Goal: Task Accomplishment & Management: Use online tool/utility

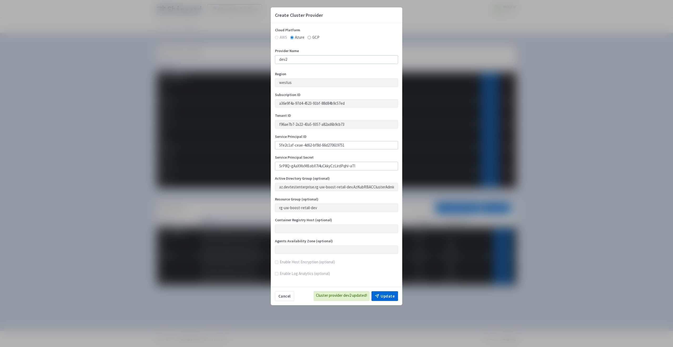
click at [522, 49] on div "Create Cluster Provider Cloud Platform AWS Azure GCP Provider Name dev2 Region …" at bounding box center [336, 173] width 673 height 347
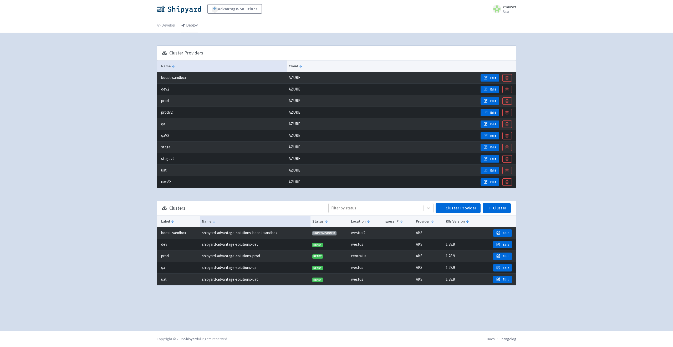
click at [182, 27] on link "Deploy" at bounding box center [189, 25] width 16 height 15
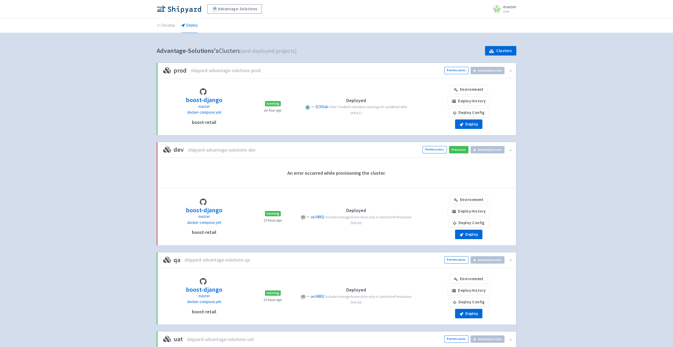
click at [471, 94] on div "Environment Deploy History Deploy Config Deploy" at bounding box center [469, 107] width 88 height 44
click at [471, 86] on link "Environment" at bounding box center [469, 89] width 38 height 9
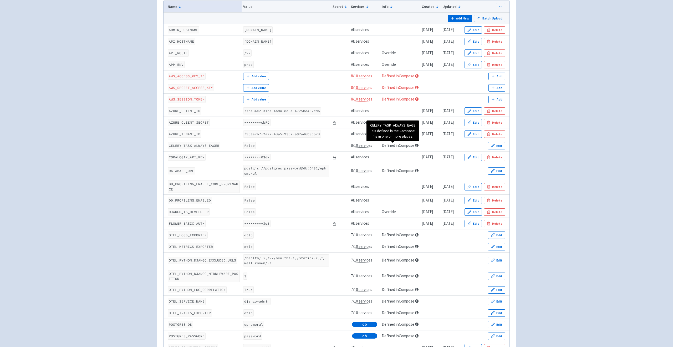
scroll to position [132, 0]
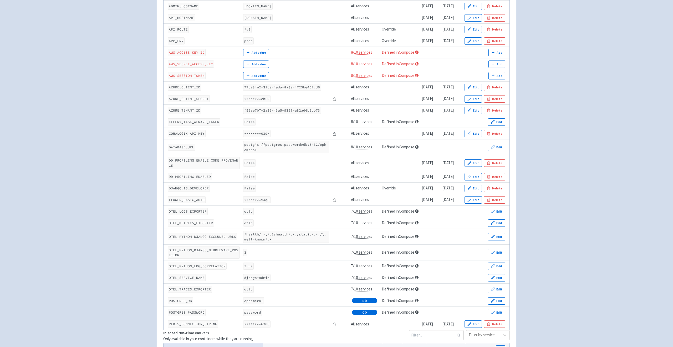
click at [178, 7] on code "ADMIN_HOSTNAME" at bounding box center [184, 6] width 32 height 7
click at [179, 17] on code "API_HOSTNAME" at bounding box center [181, 17] width 27 height 7
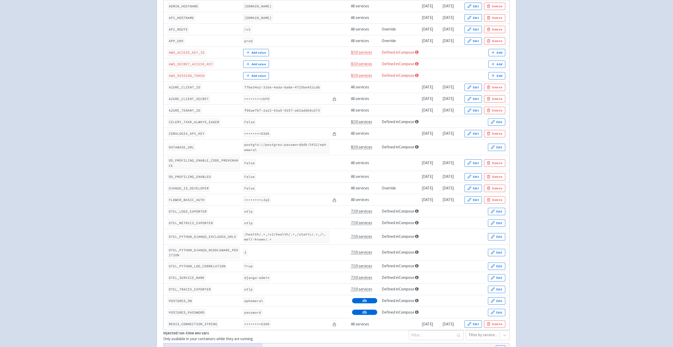
click at [179, 29] on code "API_ROUTE" at bounding box center [178, 29] width 21 height 7
click at [178, 37] on td "APP_ENV" at bounding box center [203, 41] width 78 height 12
click at [180, 87] on code "AZURE_CLIENT_ID" at bounding box center [185, 87] width 34 height 7
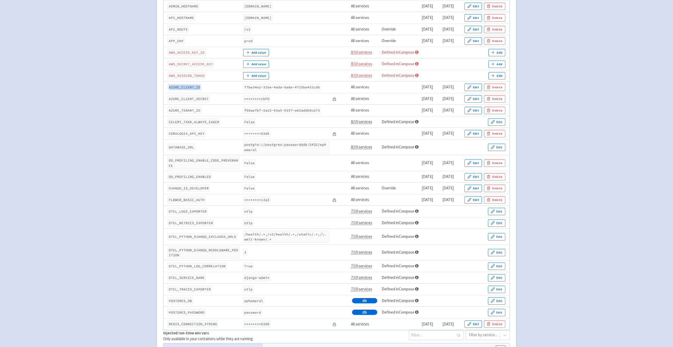
click at [180, 87] on code "AZURE_CLIENT_ID" at bounding box center [185, 87] width 34 height 7
click at [183, 121] on code "CELERY_TASK_ALWAYS_EAGER" at bounding box center [194, 121] width 53 height 7
drag, startPoint x: 169, startPoint y: 122, endPoint x: 205, endPoint y: 122, distance: 36.0
click at [205, 122] on code "CELERY_TASK_ALWAYS_EAGER" at bounding box center [194, 121] width 53 height 7
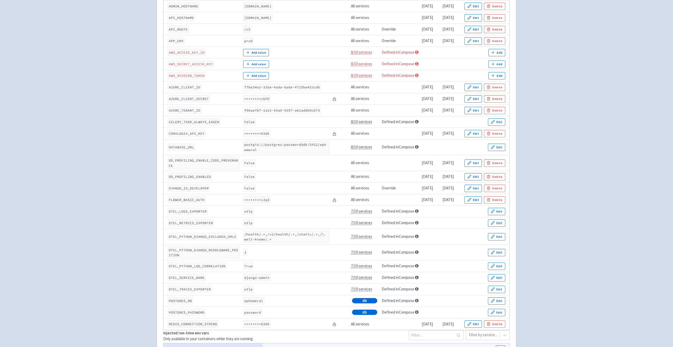
click at [193, 122] on code "CELERY_TASK_ALWAYS_EAGER" at bounding box center [194, 121] width 53 height 7
click at [193, 133] on code "CORALOGIX_API_KEY" at bounding box center [187, 133] width 38 height 7
click at [186, 148] on code "DATABASE_URL" at bounding box center [181, 147] width 27 height 7
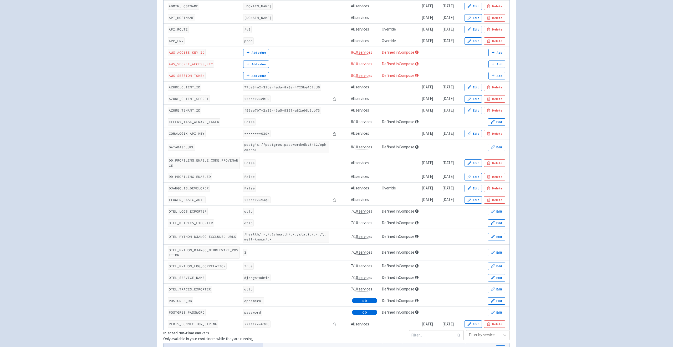
click at [190, 147] on code "DATABASE_URL" at bounding box center [181, 147] width 27 height 7
click at [189, 133] on code "CORALOGIX_API_KEY" at bounding box center [187, 133] width 38 height 7
click at [181, 147] on code "DATABASE_URL" at bounding box center [181, 147] width 27 height 7
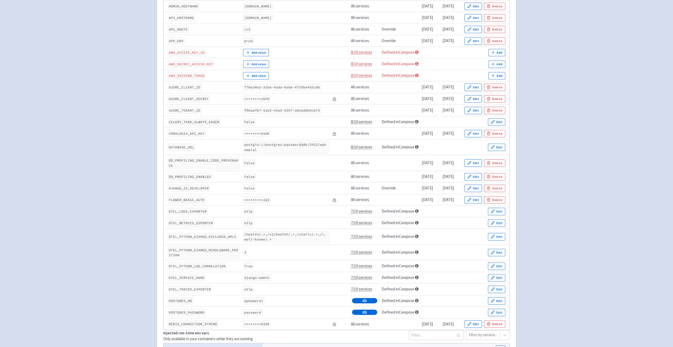
click at [175, 161] on code "DD_PROFILING_ENABLE_CODE_PROVENANCE" at bounding box center [204, 163] width 72 height 12
click at [177, 177] on code "DD_PROFILING_ENABLED" at bounding box center [190, 176] width 44 height 7
click at [177, 188] on code "DJANGO_IS_DEVELOPER" at bounding box center [189, 188] width 42 height 7
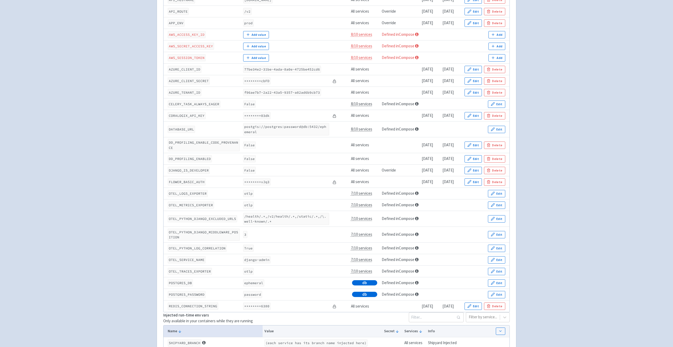
scroll to position [153, 0]
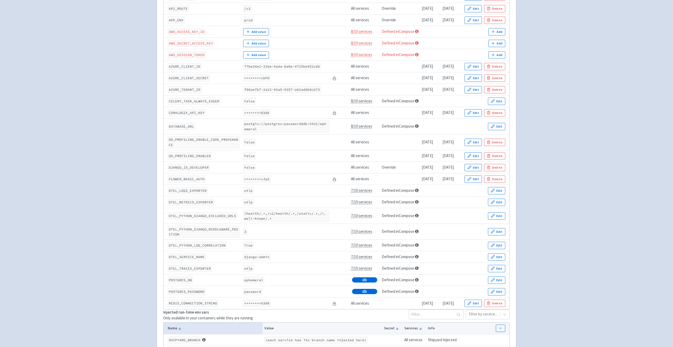
click at [192, 167] on code "DJANGO_IS_DEVELOPER" at bounding box center [189, 167] width 42 height 7
click at [192, 169] on code "DJANGO_IS_DEVELOPER" at bounding box center [189, 167] width 42 height 7
click at [191, 179] on code "FLOWER_BASIC_AUTH" at bounding box center [187, 178] width 38 height 7
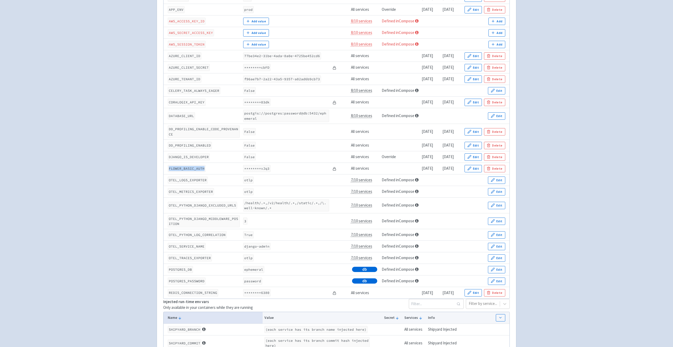
scroll to position [169, 0]
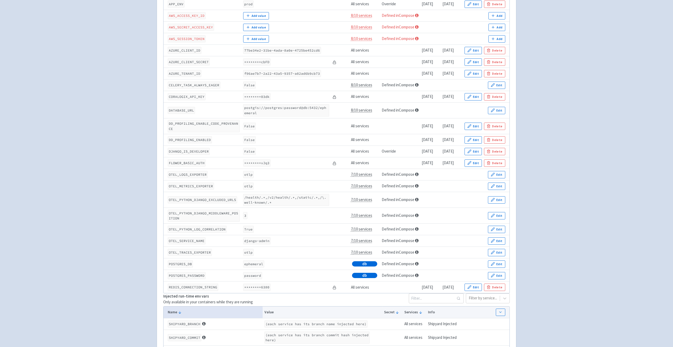
click at [191, 174] on code "OTEL_LOGS_EXPORTER" at bounding box center [188, 174] width 40 height 7
click at [191, 185] on code "OTEL_METRICS_EXPORTER" at bounding box center [191, 185] width 46 height 7
click at [191, 201] on code "OTEL_PYTHON_DJANGO_EXCLUDED_URLS" at bounding box center [202, 199] width 69 height 7
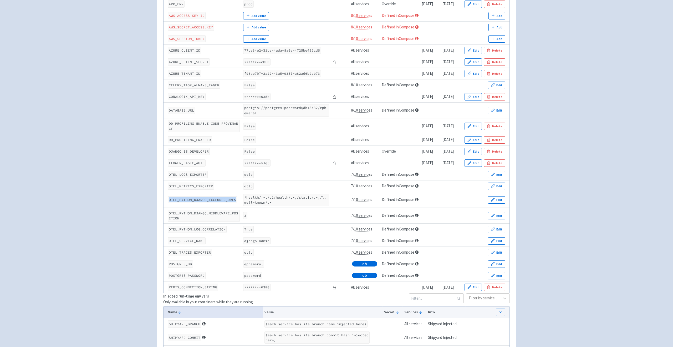
click at [191, 201] on code "OTEL_PYTHON_DJANGO_EXCLUDED_URLS" at bounding box center [202, 199] width 69 height 7
click at [192, 212] on code "OTEL_PYTHON_DJANGO_MIDDLEWARE_POSITION" at bounding box center [204, 216] width 72 height 12
click at [188, 231] on code "OTEL_PYTHON_LOG_CORRELATION" at bounding box center [197, 229] width 59 height 7
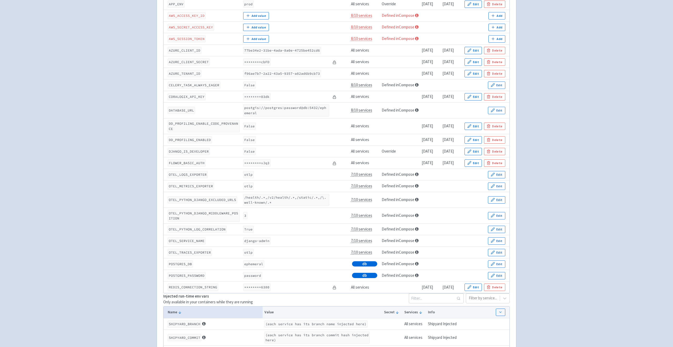
click at [188, 242] on code "OTEL_SERVICE_NAME" at bounding box center [187, 240] width 38 height 7
click at [188, 252] on code "OTEL_TRACES_EXPORTER" at bounding box center [190, 252] width 44 height 7
click at [186, 263] on code "POSTGRES_DB" at bounding box center [180, 263] width 25 height 7
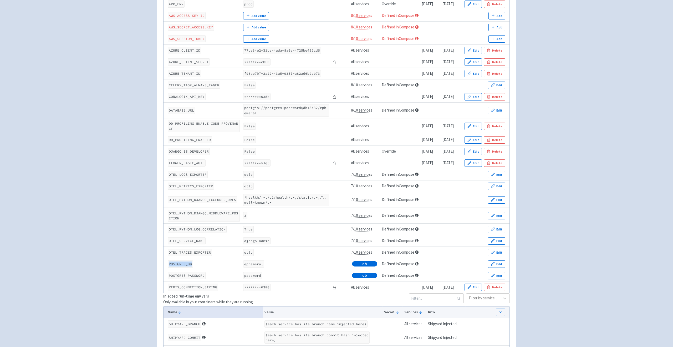
click at [186, 263] on code "POSTGRES_DB" at bounding box center [180, 263] width 25 height 7
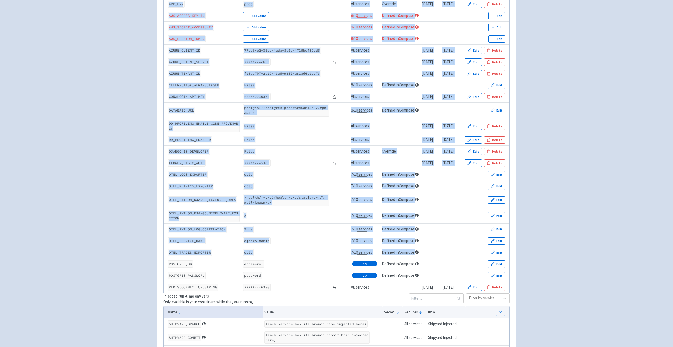
drag, startPoint x: 511, startPoint y: 277, endPoint x: 170, endPoint y: 260, distance: 341.2
click at [170, 260] on div "Run-time Env Vars Only available in your containers while they are running Filt…" at bounding box center [336, 217] width 359 height 593
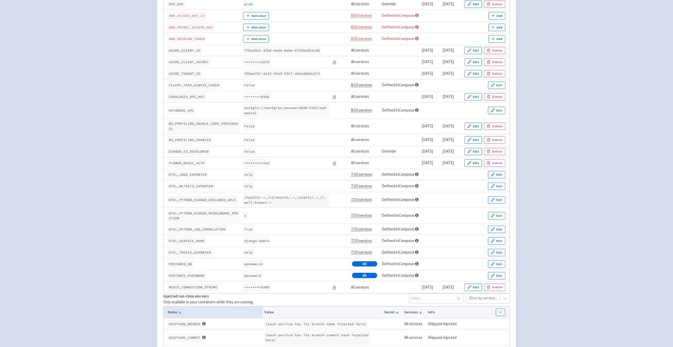
click at [170, 260] on td "POSTGRES_DB" at bounding box center [203, 264] width 78 height 12
click at [178, 110] on code "DATABASE_URL" at bounding box center [181, 110] width 27 height 7
click at [183, 288] on code "REDIS_CONNECTION_STRING" at bounding box center [193, 286] width 50 height 7
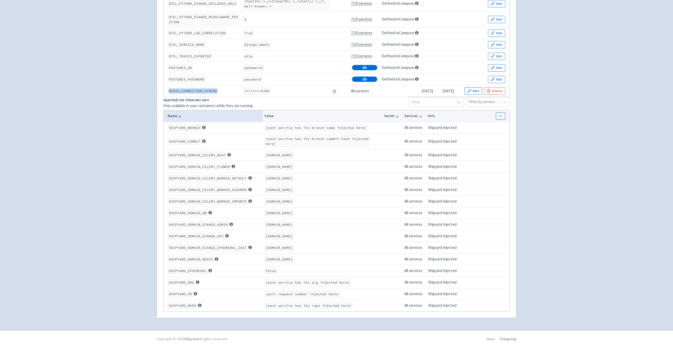
scroll to position [408, 0]
click at [174, 124] on code "SHIPYARD_BRANCH" at bounding box center [185, 127] width 34 height 7
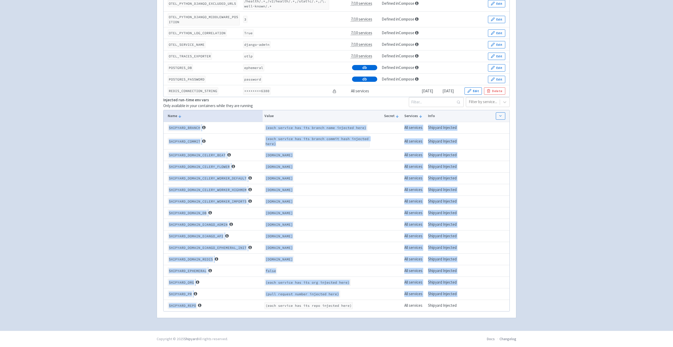
drag, startPoint x: 174, startPoint y: 84, endPoint x: 180, endPoint y: 309, distance: 224.6
click at [180, 309] on tbody "SHIPYARD_BRANCH (each service has its branch name injected here) All services S…" at bounding box center [337, 216] width 346 height 189
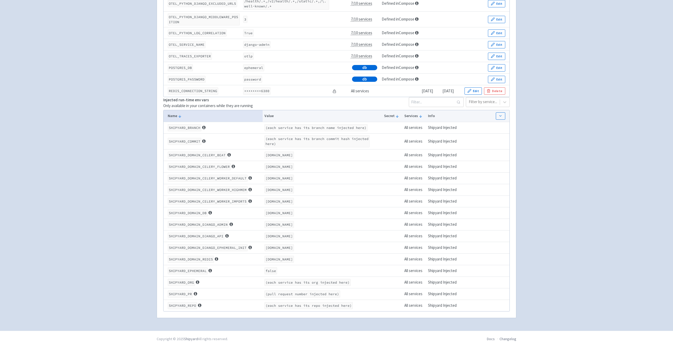
click at [299, 308] on code "(each service has its repo injected here)" at bounding box center [308, 305] width 88 height 7
click at [195, 133] on td "SHIPYARD_COMMIT" at bounding box center [213, 141] width 99 height 16
click at [194, 138] on code "SHIPYARD_COMMIT" at bounding box center [185, 141] width 34 height 7
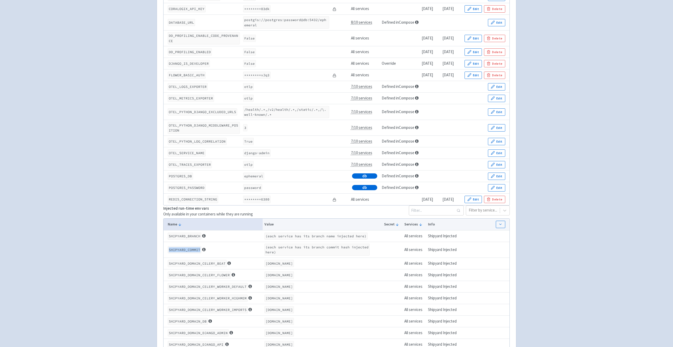
scroll to position [268, 0]
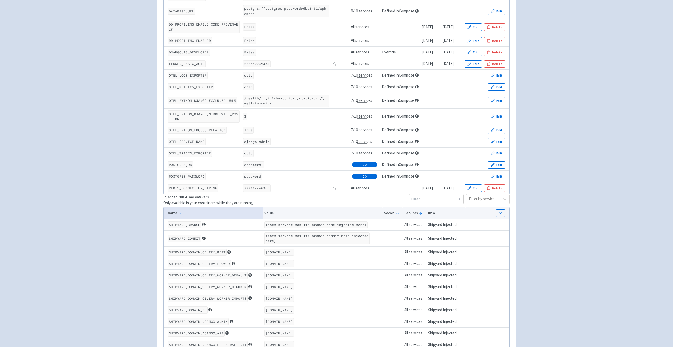
click at [184, 236] on code "SHIPYARD_COMMIT" at bounding box center [185, 238] width 34 height 7
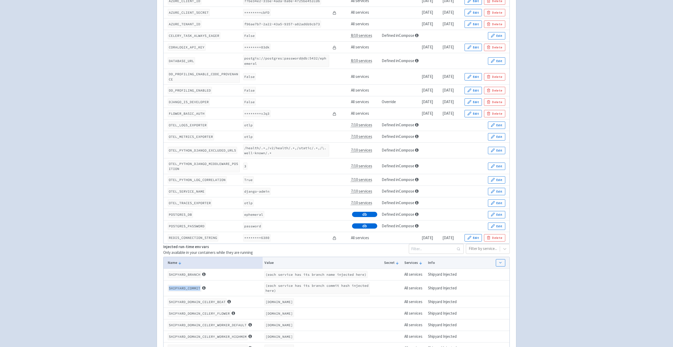
scroll to position [219, 0]
click at [184, 290] on code "SHIPYARD_COMMIT" at bounding box center [185, 287] width 34 height 7
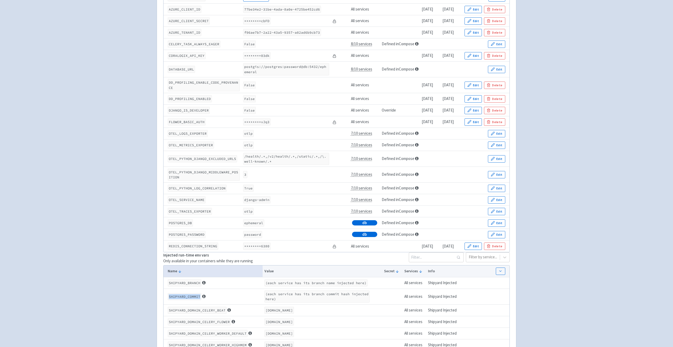
scroll to position [226, 0]
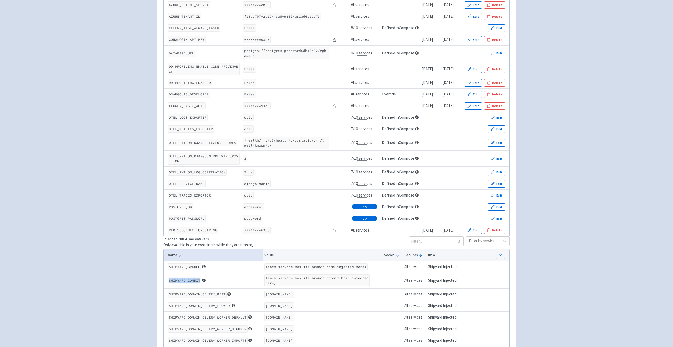
click at [175, 283] on code "SHIPYARD_COMMIT" at bounding box center [185, 280] width 34 height 7
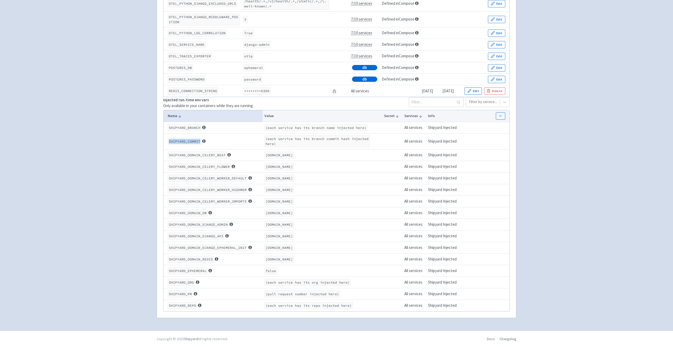
scroll to position [392, 0]
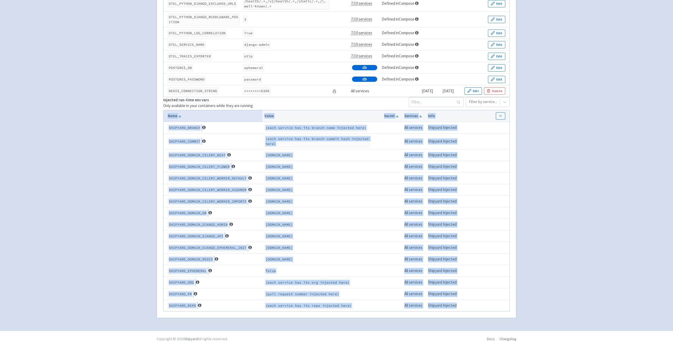
drag, startPoint x: 470, startPoint y: 322, endPoint x: 160, endPoint y: 103, distance: 378.9
click at [160, 103] on div "Run-time Env Vars Only available in your containers while they are running Filt…" at bounding box center [336, 21] width 359 height 593
click at [258, 299] on td "SHIPYARD_PR" at bounding box center [213, 294] width 99 height 12
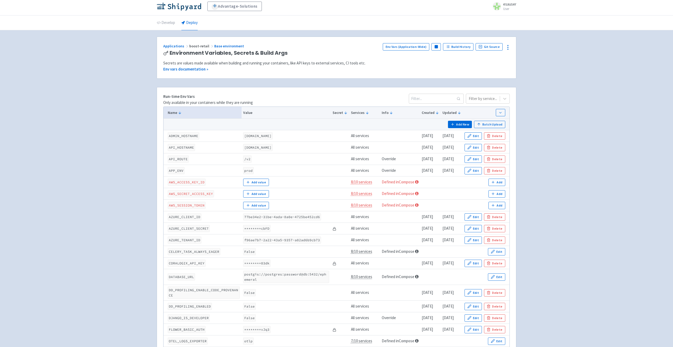
scroll to position [0, 0]
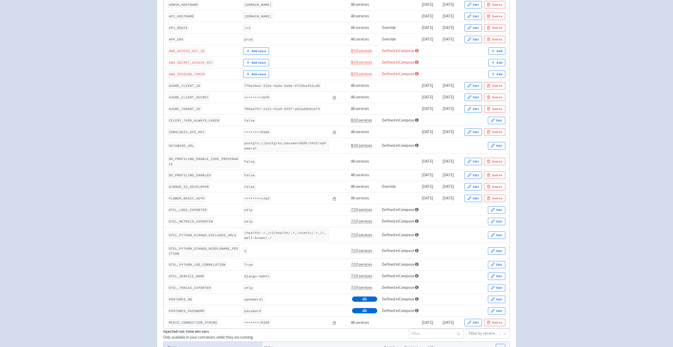
click at [116, 202] on div "Advantage-Solutions esauser User Profile Sign out Develop Deploy" at bounding box center [336, 214] width 673 height 696
click at [116, 200] on div "Advantage-Solutions esauser User Profile Sign out Develop Deploy" at bounding box center [336, 214] width 673 height 696
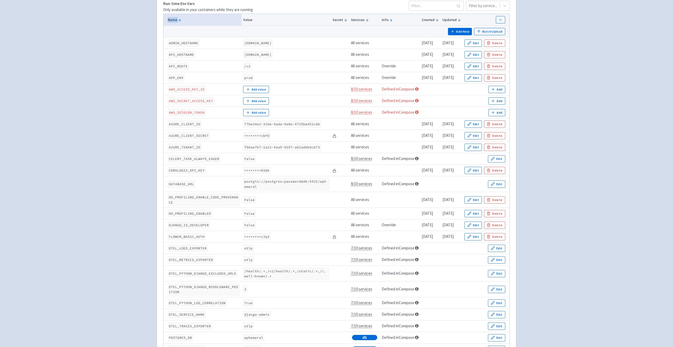
scroll to position [94, 0]
click at [133, 90] on div "Advantage-Solutions esauser User Profile Sign out Develop Deploy" at bounding box center [336, 254] width 673 height 696
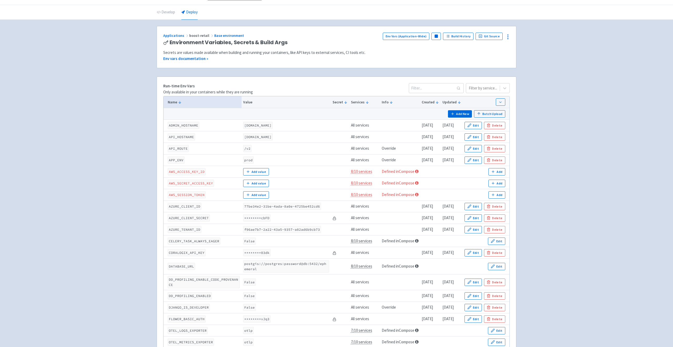
scroll to position [0, 0]
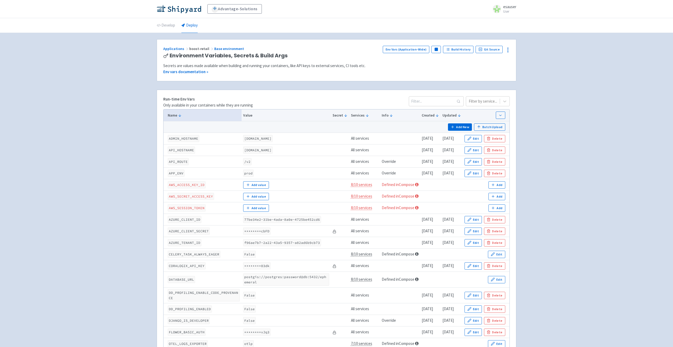
click at [179, 26] on li "Deploy" at bounding box center [189, 25] width 23 height 14
click at [221, 49] on link "Base environment" at bounding box center [229, 48] width 30 height 5
click at [167, 23] on link "Develop" at bounding box center [166, 25] width 18 height 15
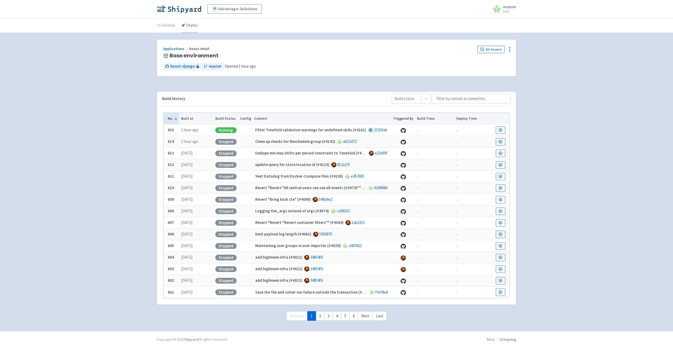
click at [193, 29] on link "Deploy" at bounding box center [189, 25] width 16 height 15
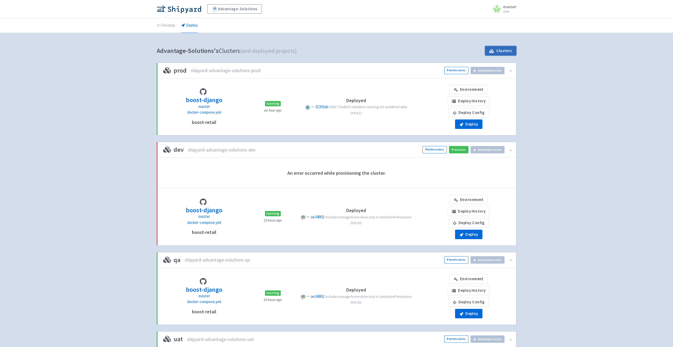
click at [495, 53] on link "Clusters" at bounding box center [500, 50] width 31 height 9
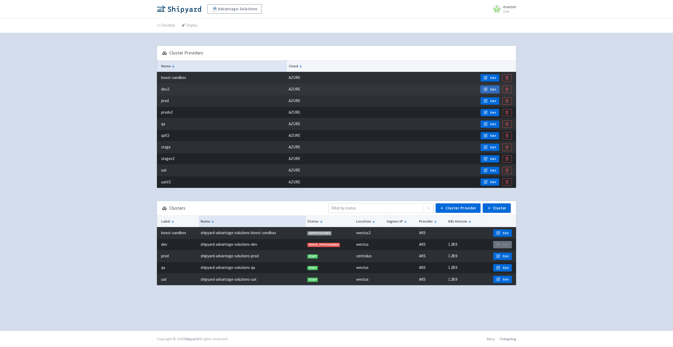
click at [488, 90] on icon "button" at bounding box center [485, 89] width 4 height 4
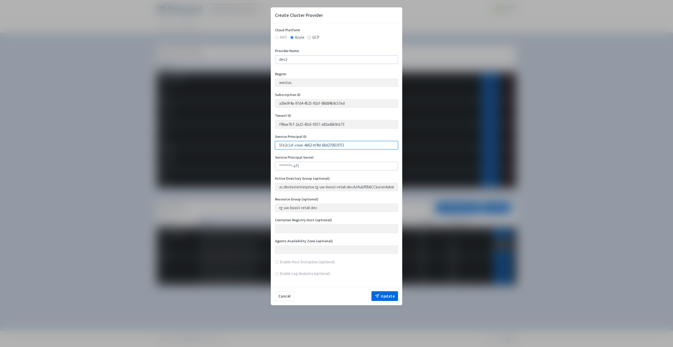
click at [282, 146] on input "5fe2c1af-ceae-4d62-bf8d-66d270619751" at bounding box center [336, 145] width 123 height 8
drag, startPoint x: 282, startPoint y: 146, endPoint x: 336, endPoint y: 146, distance: 54.2
click at [336, 146] on input "5fe2c1af-ceae-4d62-bf8d-66d270619751" at bounding box center [336, 145] width 123 height 8
click at [285, 146] on input "5fe2c1af-ceae-4d62-bf8d-66d270619751" at bounding box center [336, 145] width 123 height 8
drag, startPoint x: 285, startPoint y: 146, endPoint x: 343, endPoint y: 146, distance: 57.6
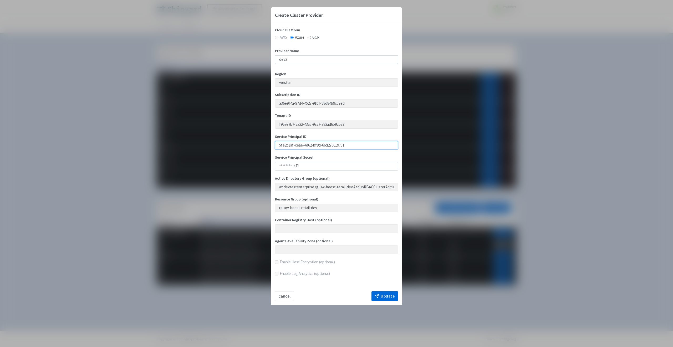
click at [343, 146] on input "5fe2c1af-ceae-4d62-bf8d-66d270619751" at bounding box center [336, 145] width 123 height 8
click at [295, 146] on input "5fe2c1af-ceae-4d62-bf8d-66d270619751" at bounding box center [336, 145] width 123 height 8
drag, startPoint x: 295, startPoint y: 146, endPoint x: 278, endPoint y: 146, distance: 16.3
click at [278, 146] on input "5fe2c1af-ceae-4d62-bf8d-66d270619751" at bounding box center [336, 145] width 123 height 8
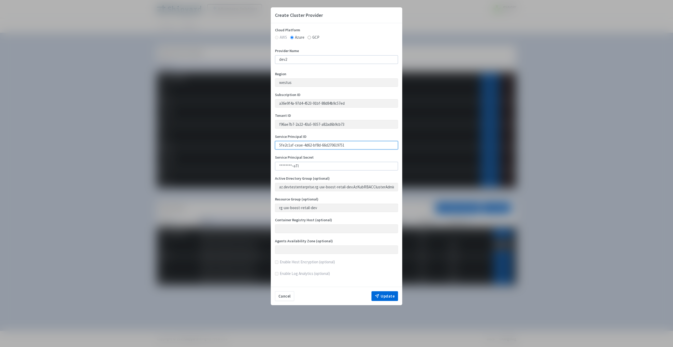
drag, startPoint x: 278, startPoint y: 146, endPoint x: 334, endPoint y: 146, distance: 55.7
click at [334, 146] on input "5fe2c1af-ceae-4d62-bf8d-66d270619751" at bounding box center [336, 145] width 123 height 8
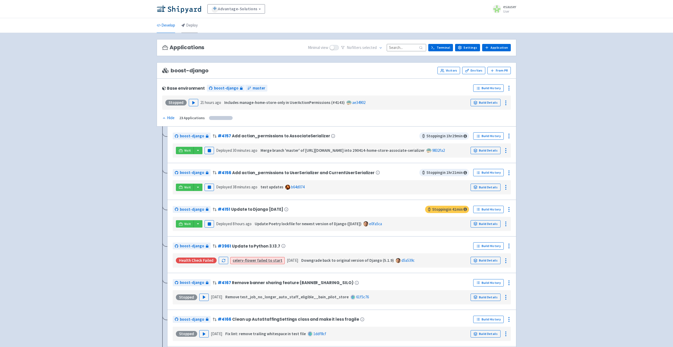
click at [184, 23] on link "Deploy" at bounding box center [189, 25] width 16 height 15
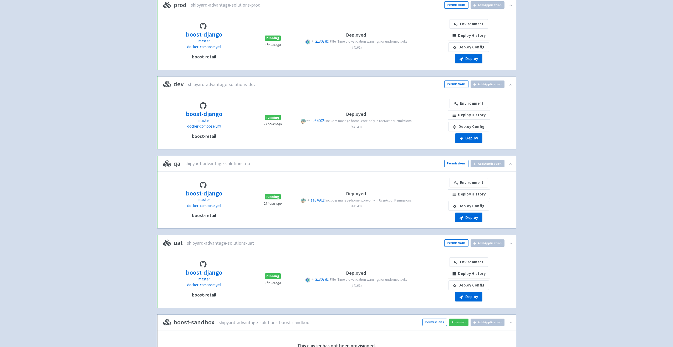
scroll to position [50, 0]
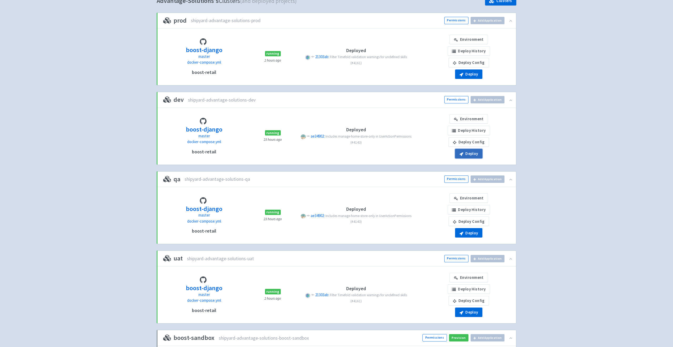
click at [476, 153] on button "Deploy" at bounding box center [468, 153] width 27 height 9
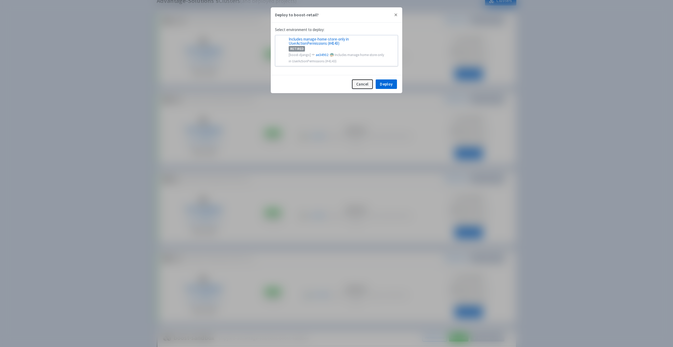
click at [364, 84] on button "Cancel" at bounding box center [362, 83] width 21 height 9
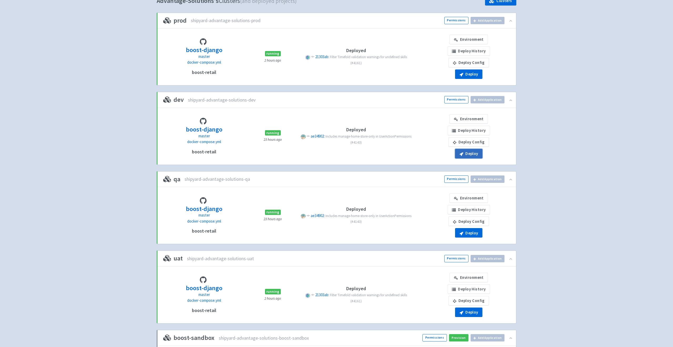
click at [466, 157] on button "Deploy" at bounding box center [468, 153] width 27 height 9
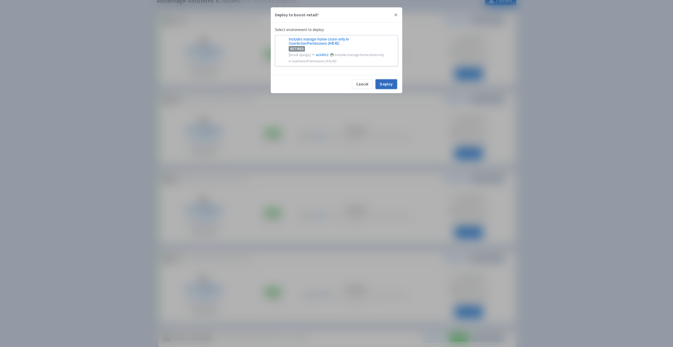
click at [388, 83] on button "Deploy" at bounding box center [386, 83] width 21 height 9
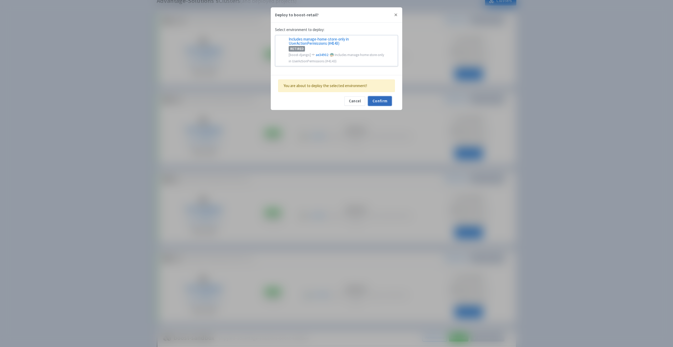
click at [380, 104] on button "Confirm" at bounding box center [380, 100] width 24 height 9
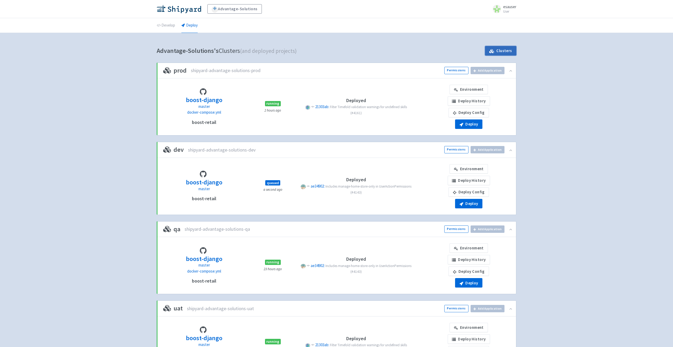
click at [499, 52] on link "Clusters" at bounding box center [500, 50] width 31 height 9
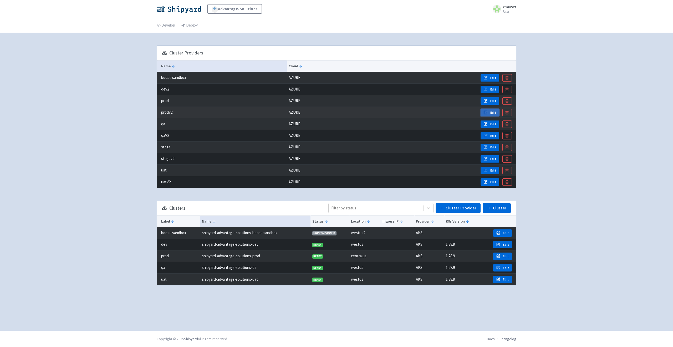
click at [488, 111] on icon "button" at bounding box center [485, 112] width 4 height 4
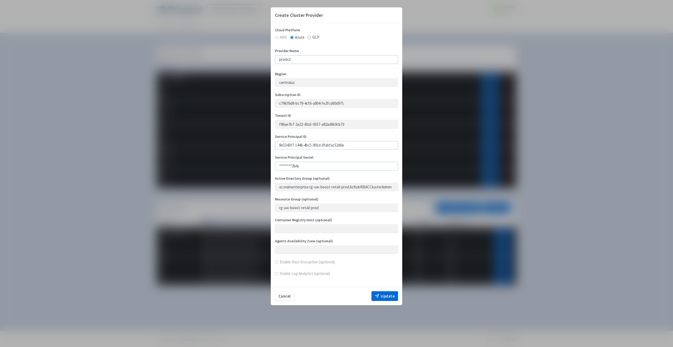
click at [236, 133] on div "Create Cluster Provider Cloud Platform AWS Azure GCP Provider Name prodv2 Regio…" at bounding box center [336, 173] width 673 height 347
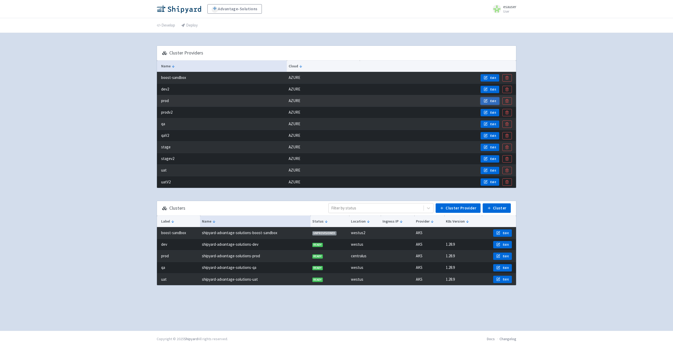
click at [489, 101] on button "Edit" at bounding box center [490, 100] width 19 height 7
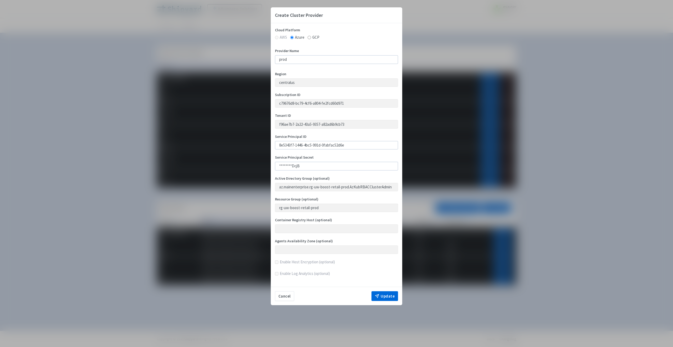
click at [423, 131] on div "Create Cluster Provider Cloud Platform AWS Azure GCP Provider Name prod Region …" at bounding box center [336, 173] width 673 height 347
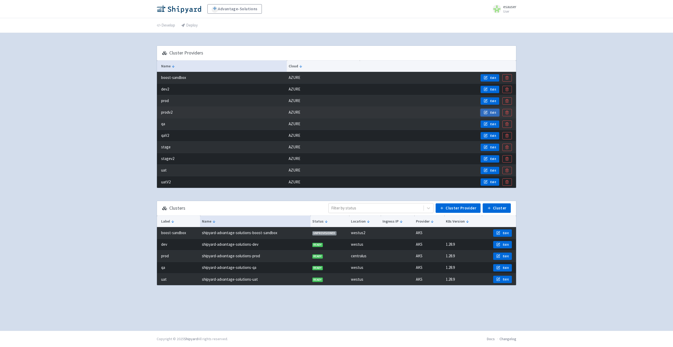
click at [486, 112] on icon "button" at bounding box center [485, 112] width 4 height 4
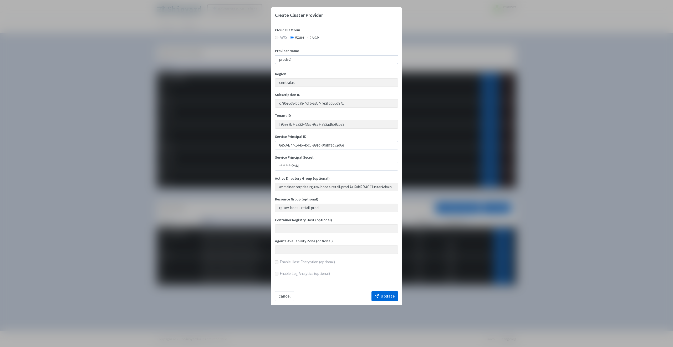
click at [434, 50] on div "Create Cluster Provider Cloud Platform AWS Azure GCP Provider Name prodv2 Regio…" at bounding box center [336, 173] width 673 height 347
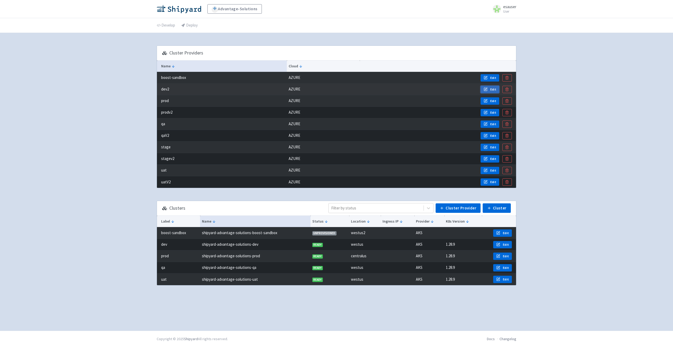
click at [484, 88] on icon "button" at bounding box center [485, 89] width 4 height 4
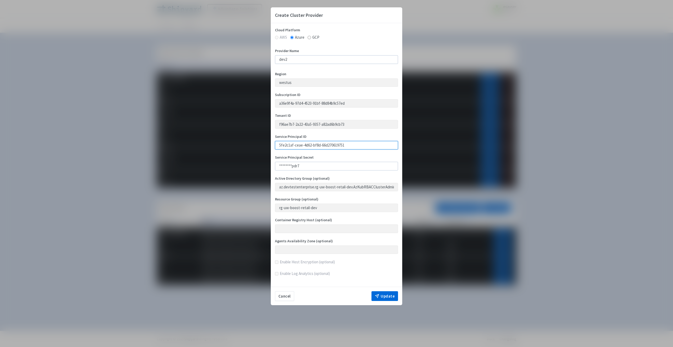
click at [288, 145] on input "5fe2c1af-ceae-4d62-bf8d-66d270619751" at bounding box center [336, 145] width 123 height 8
drag, startPoint x: 288, startPoint y: 145, endPoint x: 336, endPoint y: 145, distance: 48.6
click at [337, 145] on input "5fe2c1af-ceae-4d62-bf8d-66d270619751" at bounding box center [336, 145] width 123 height 8
click at [542, 59] on div "Create Cluster Provider Cloud Platform AWS Azure GCP Provider Name dev2 Region …" at bounding box center [336, 173] width 673 height 347
